Goal: Navigation & Orientation: Find specific page/section

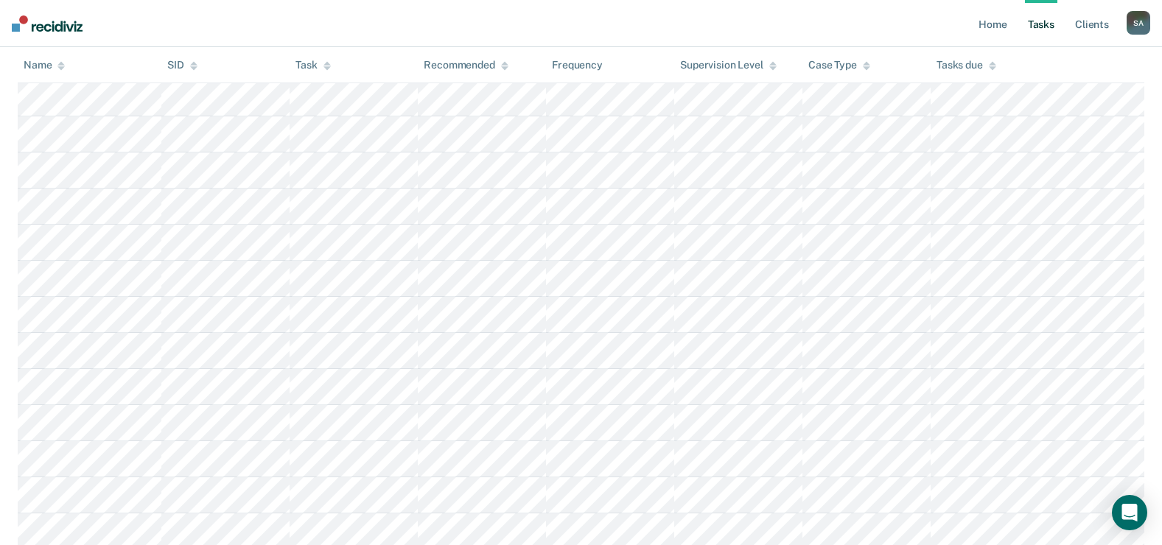
scroll to position [516, 0]
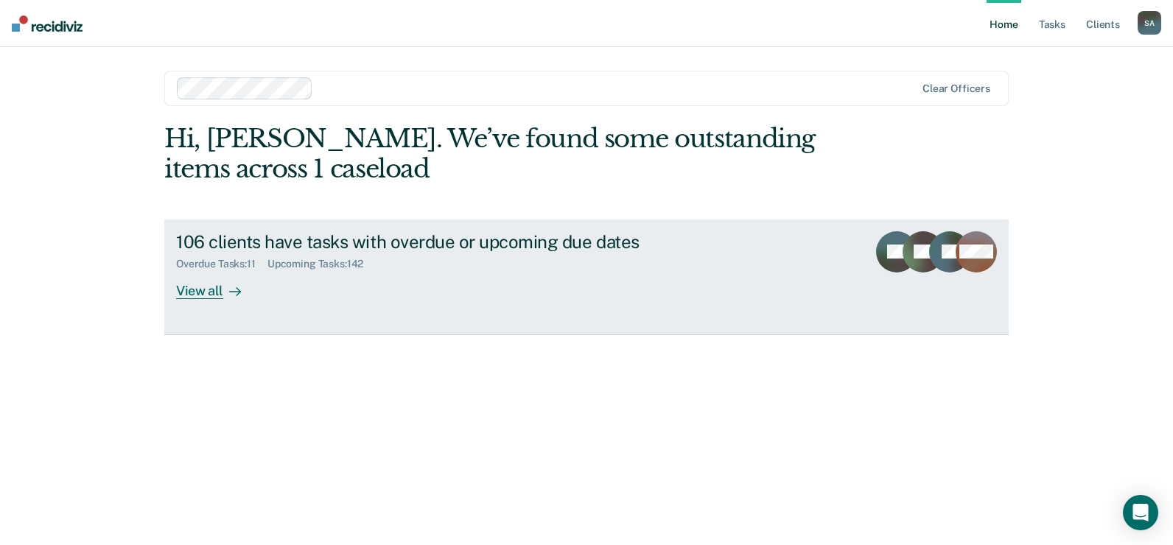
click at [216, 289] on div "View all" at bounding box center [217, 284] width 83 height 29
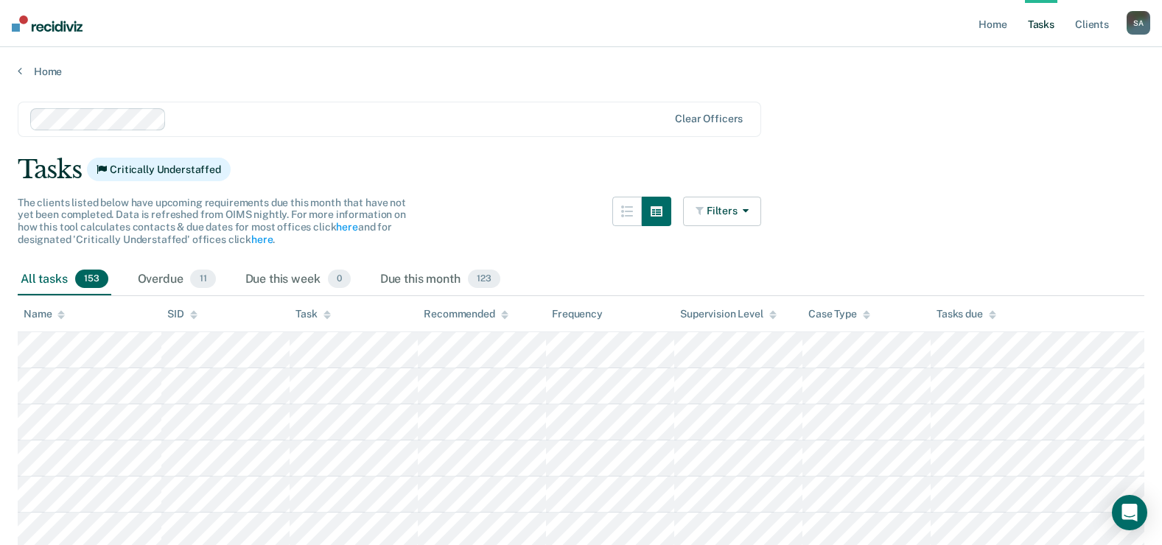
click at [60, 310] on icon at bounding box center [60, 315] width 7 height 10
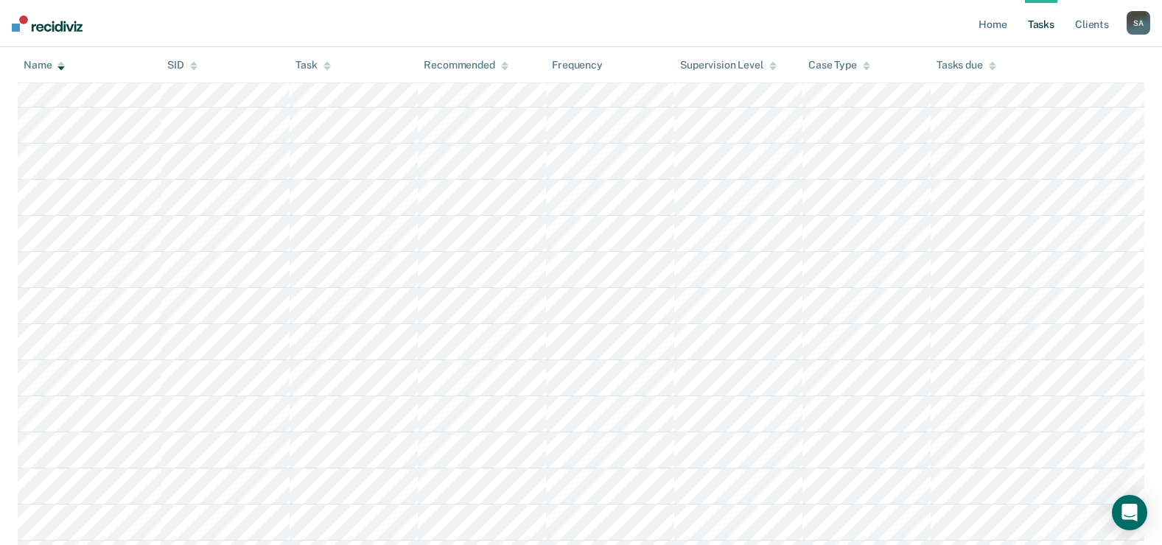
scroll to position [5377, 0]
